Goal: Navigation & Orientation: Go to known website

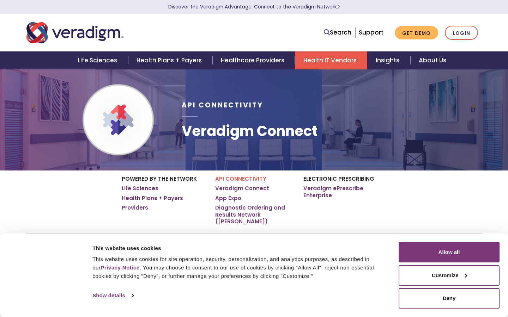
scroll to position [0, 0]
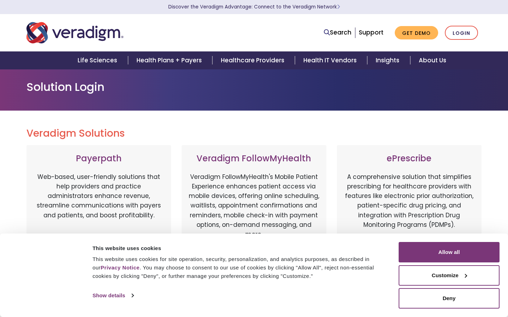
scroll to position [367, 0]
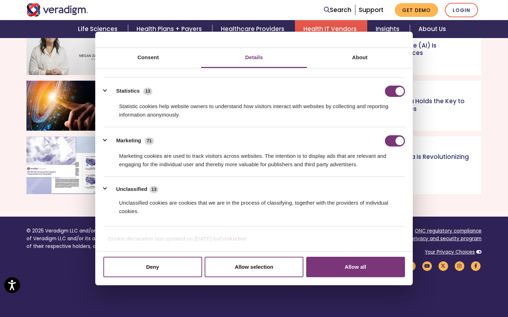
scroll to position [32, 0]
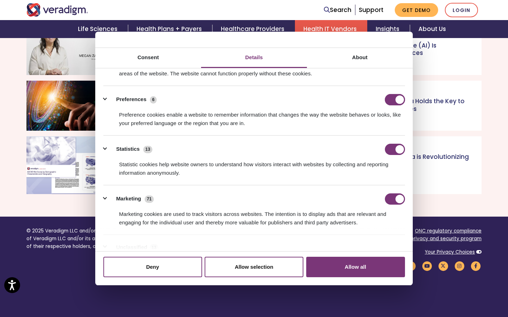
click at [394, 99] on input "Preferences" at bounding box center [395, 99] width 20 height 11
checkbox input "false"
click at [394, 149] on input "Statistics" at bounding box center [395, 149] width 20 height 11
checkbox input "false"
click at [394, 199] on input "Marketing" at bounding box center [395, 199] width 20 height 11
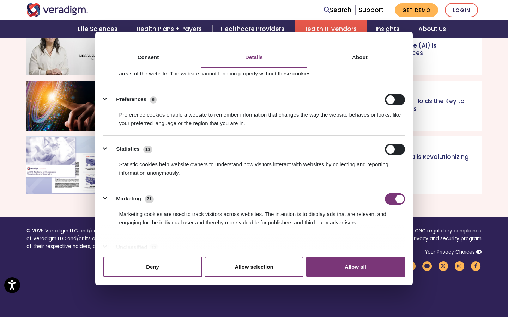
checkbox input "false"
click at [394, 99] on input "Preferences" at bounding box center [395, 99] width 20 height 11
checkbox input "true"
click at [394, 149] on input "Statistics" at bounding box center [395, 149] width 20 height 11
checkbox input "true"
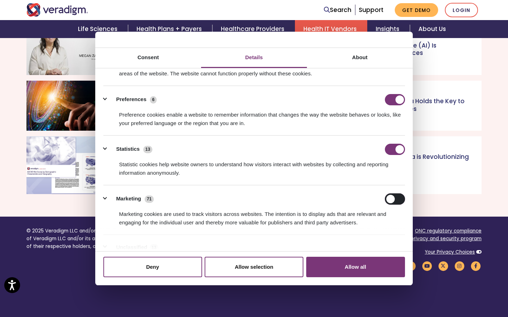
click at [394, 199] on input "Marketing" at bounding box center [395, 199] width 20 height 11
checkbox input "true"
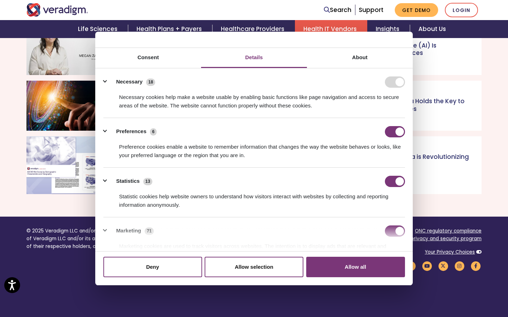
scroll to position [90, 0]
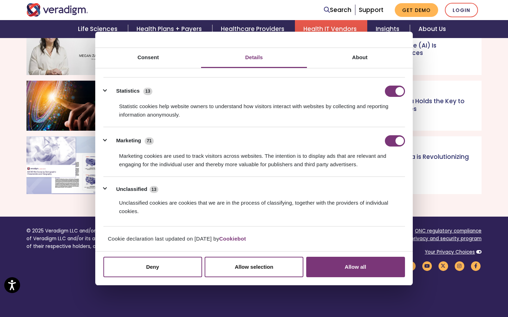
click at [355, 267] on button "Allow all" at bounding box center [355, 267] width 99 height 20
